Goal: Information Seeking & Learning: Learn about a topic

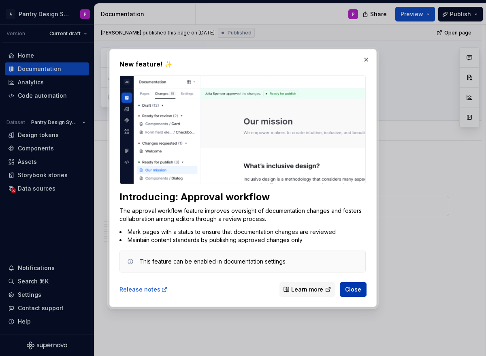
click at [355, 289] on span "Close" at bounding box center [353, 289] width 16 height 8
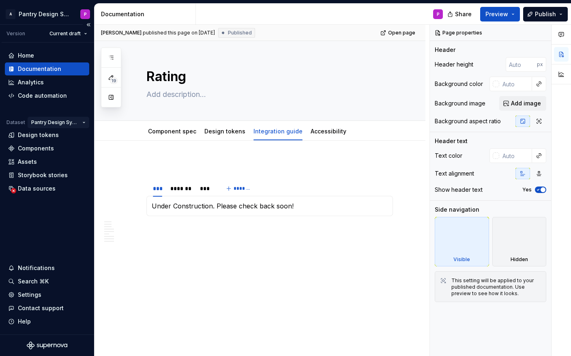
click at [80, 122] on html "A Pantry Design System P Version Current draft Home Documentation Analytics Cod…" at bounding box center [285, 178] width 571 height 356
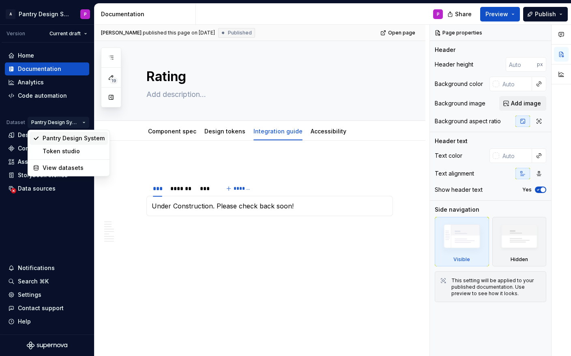
click at [68, 133] on div "Pantry Design System" at bounding box center [69, 138] width 78 height 13
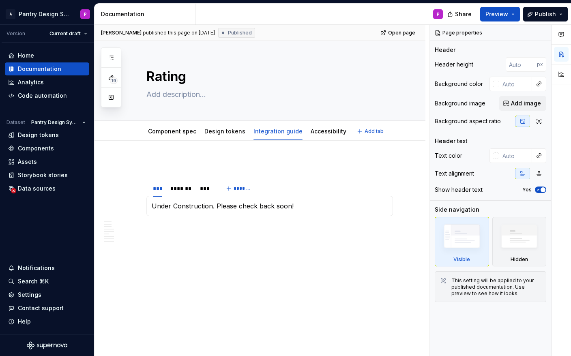
type textarea "*"
click at [37, 49] on div "Home Documentation Analytics Code automation Dataset Pantry Design System Desig…" at bounding box center [47, 189] width 94 height 292
click at [30, 58] on div "Home" at bounding box center [26, 55] width 16 height 8
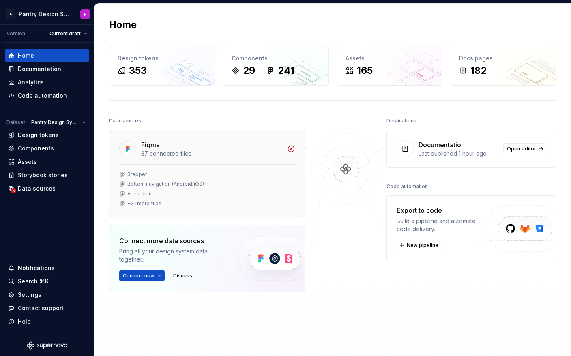
click at [162, 188] on div "Stepper Bottom navigation (Android/iOS) Accordion + 34 more files" at bounding box center [207, 189] width 176 height 36
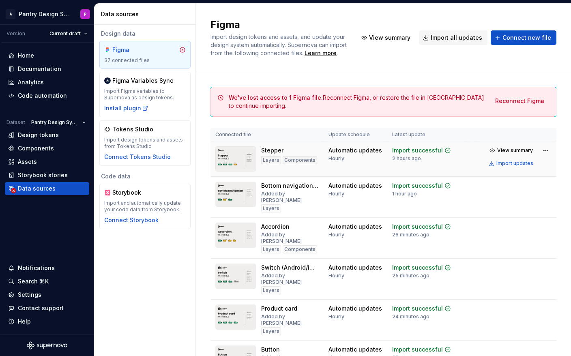
click at [273, 154] on div "Stepper" at bounding box center [272, 150] width 22 height 8
click at [270, 164] on div "Layers" at bounding box center [271, 160] width 20 height 8
click at [238, 170] on img at bounding box center [235, 158] width 41 height 25
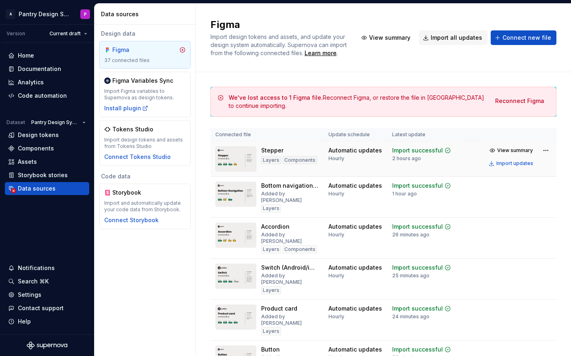
click at [238, 170] on img at bounding box center [235, 158] width 41 height 25
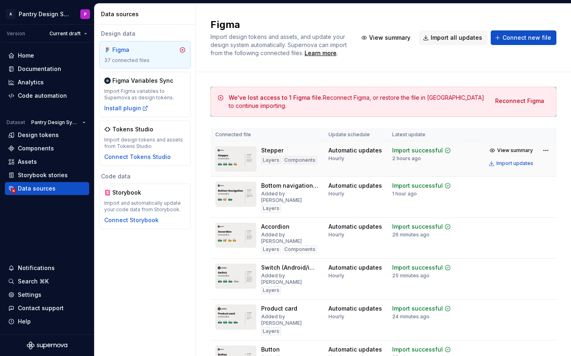
click at [238, 170] on img at bounding box center [235, 158] width 41 height 25
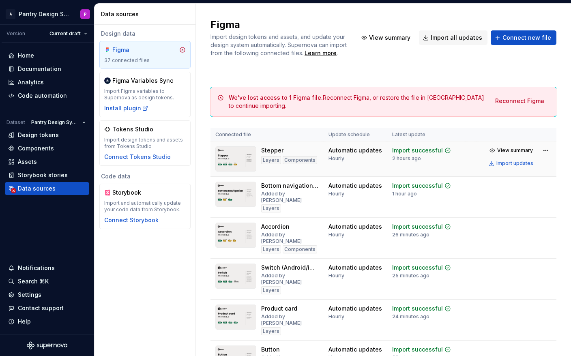
click at [238, 170] on img at bounding box center [235, 158] width 41 height 25
click at [274, 154] on div "Stepper" at bounding box center [272, 150] width 22 height 8
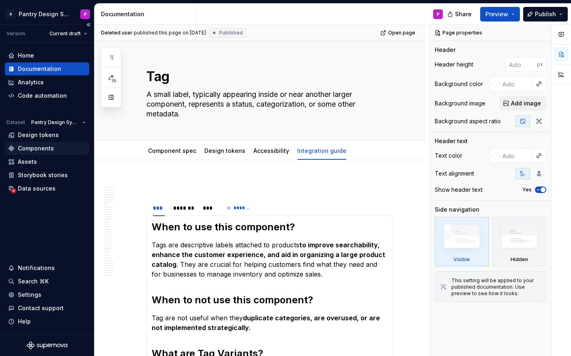
click at [36, 146] on div "Components" at bounding box center [36, 148] width 36 height 8
type textarea "*"
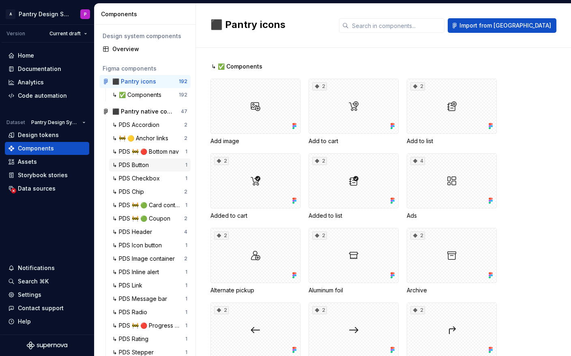
click at [144, 167] on div "↳ PDS Button" at bounding box center [132, 165] width 40 height 8
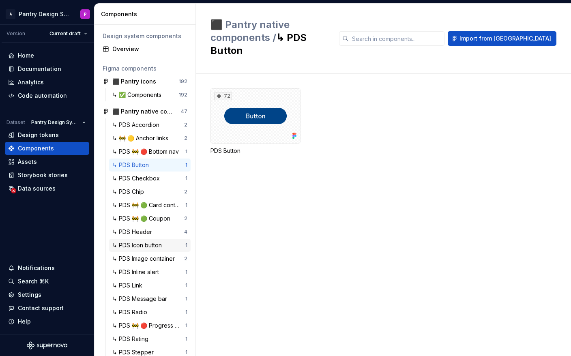
click at [146, 247] on div "↳ PDS Icon button" at bounding box center [138, 245] width 53 height 8
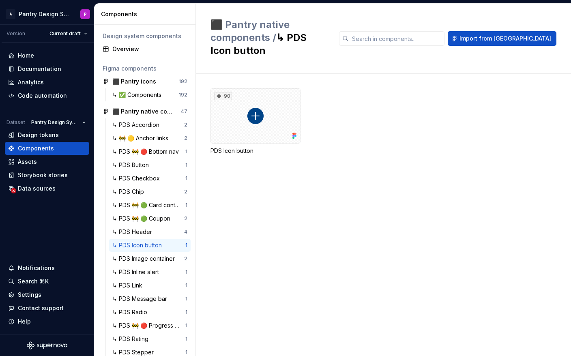
click at [145, 247] on div "↳ PDS Icon button" at bounding box center [138, 245] width 53 height 8
click at [25, 52] on div "Home" at bounding box center [26, 55] width 16 height 8
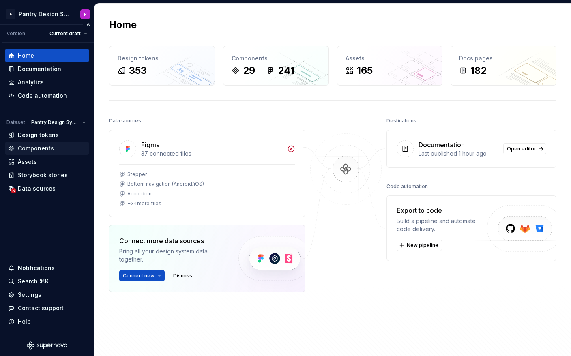
click at [34, 147] on div "Components" at bounding box center [36, 148] width 36 height 8
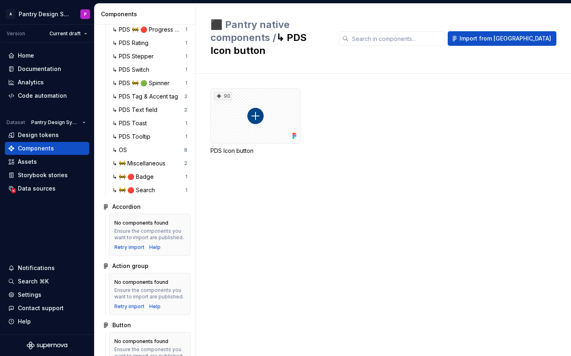
scroll to position [206, 0]
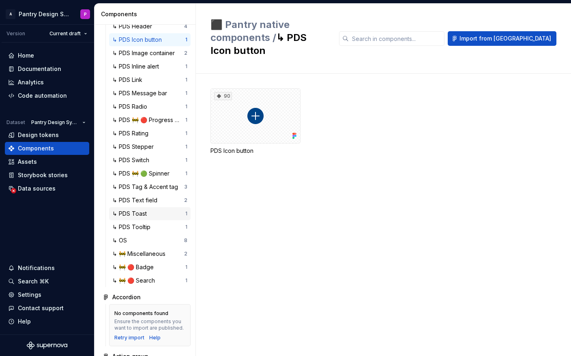
click at [137, 214] on div "↳ PDS Toast" at bounding box center [131, 214] width 38 height 8
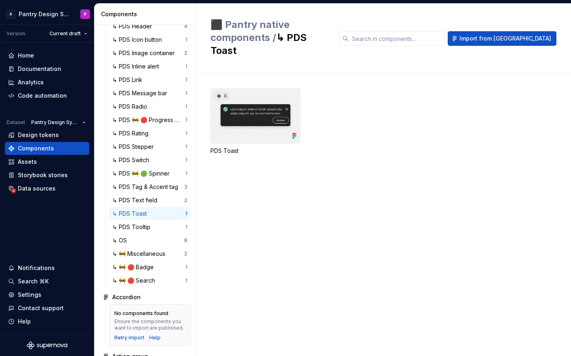
click at [244, 105] on div "8" at bounding box center [255, 115] width 90 height 55
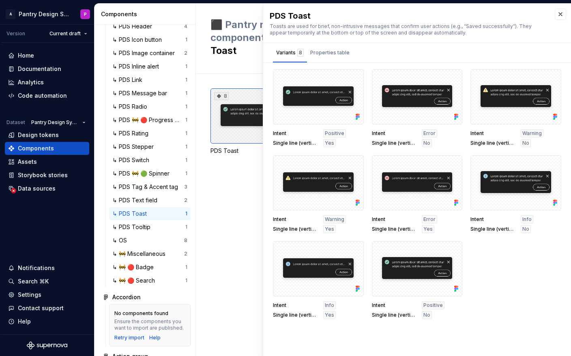
click at [244, 105] on div "8" at bounding box center [255, 115] width 90 height 55
click at [231, 60] on div "⬛️ Pantry native components / ↳ PDS Toast Import from Figma" at bounding box center [383, 39] width 375 height 70
click at [306, 104] on div at bounding box center [318, 96] width 91 height 55
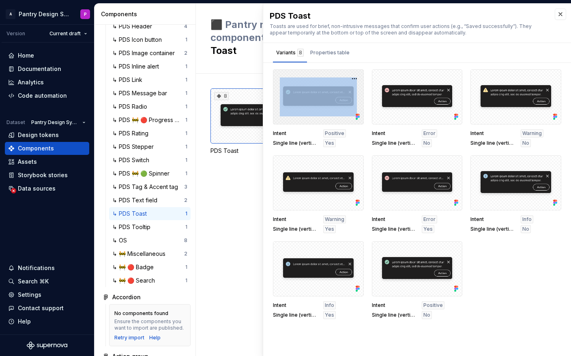
click at [306, 104] on div at bounding box center [318, 96] width 91 height 55
click at [559, 15] on button "button" at bounding box center [560, 14] width 11 height 11
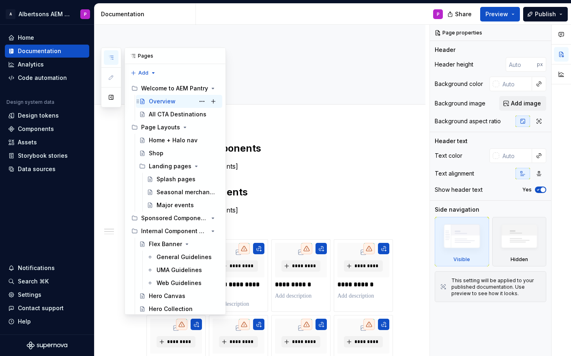
click at [163, 102] on div "Overview" at bounding box center [162, 101] width 27 height 8
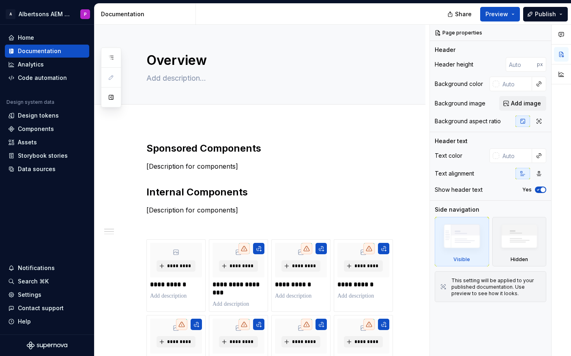
type textarea "*"
